Goal: Task Accomplishment & Management: Manage account settings

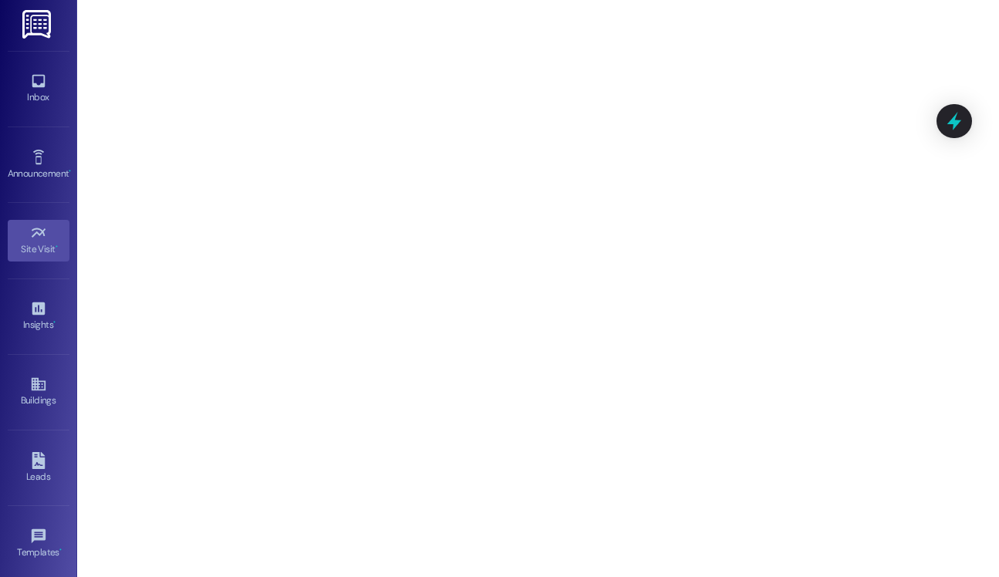
scroll to position [159, 0]
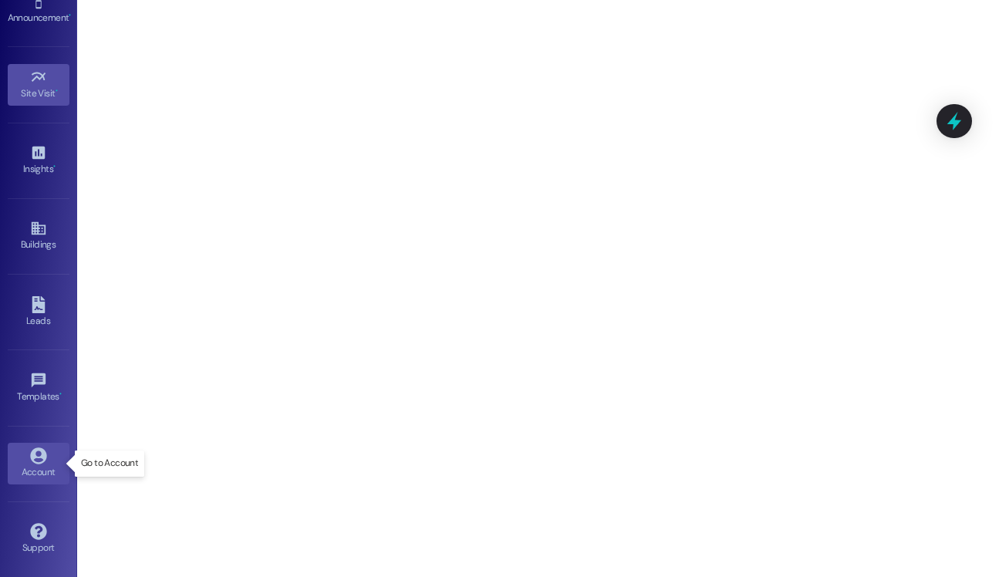
click at [35, 457] on icon at bounding box center [38, 455] width 16 height 16
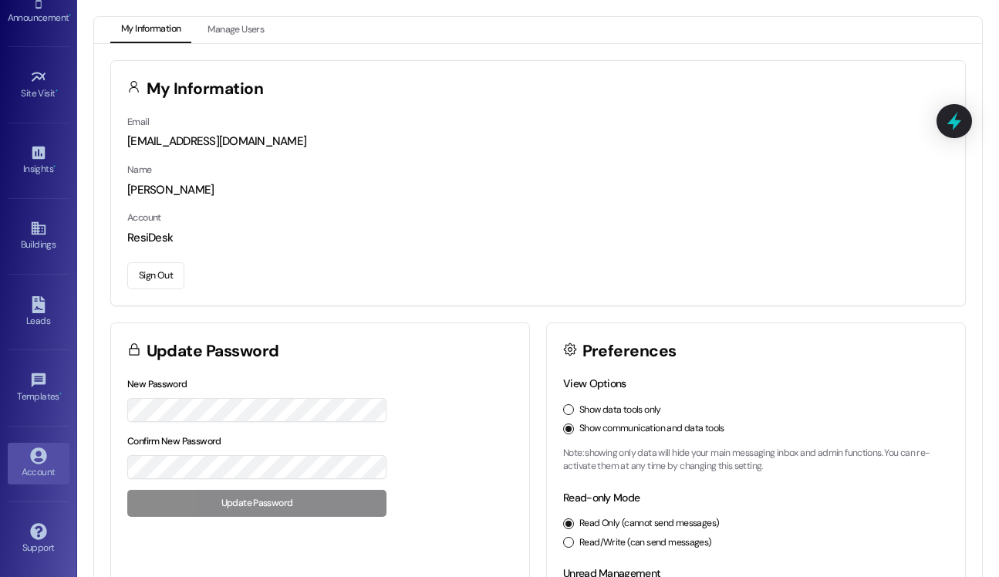
click at [145, 263] on button "Sign Out" at bounding box center [155, 275] width 57 height 27
click at [157, 260] on div "Sign Out" at bounding box center [537, 273] width 821 height 32
click at [151, 272] on button "Sign Out" at bounding box center [155, 275] width 57 height 27
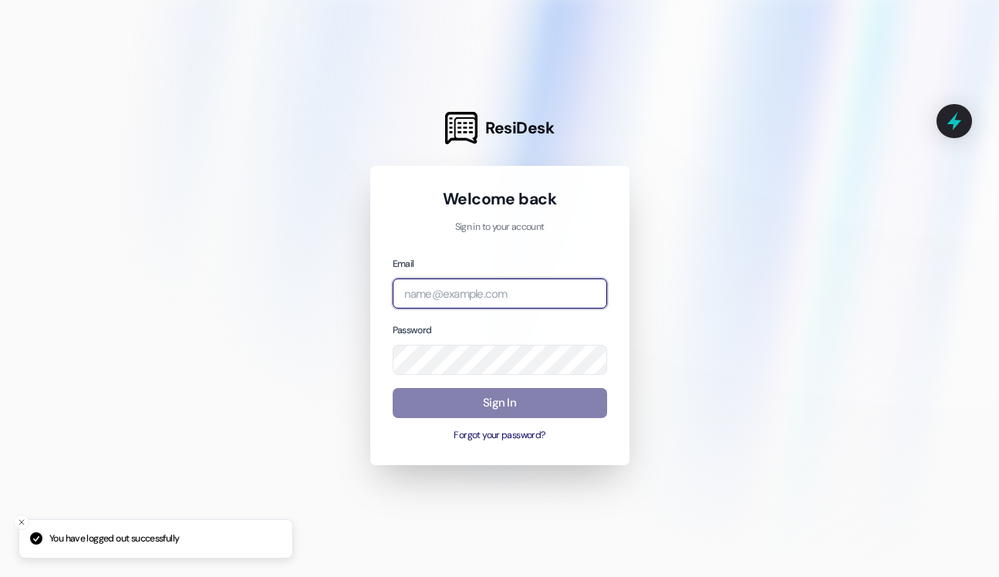
click at [477, 286] on input "email" at bounding box center [500, 293] width 214 height 30
click at [0, 576] on com-1password-button at bounding box center [0, 577] width 0 height 0
type input "[EMAIL_ADDRESS][DOMAIN_NAME]"
